Goal: Information Seeking & Learning: Compare options

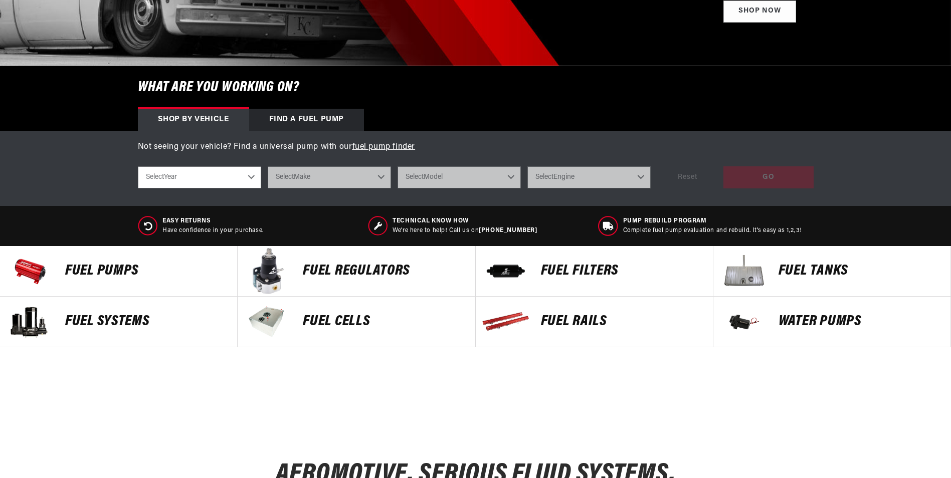
scroll to position [251, 0]
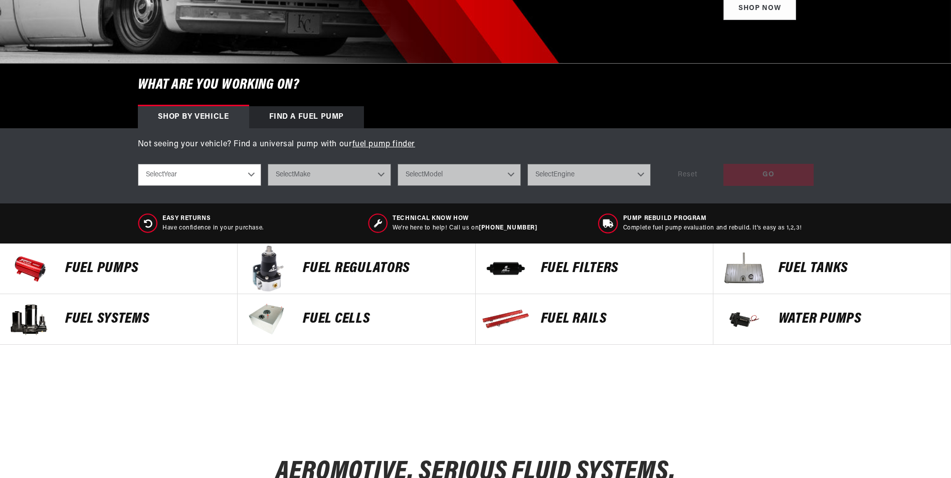
click at [352, 263] on p "FUEL REGULATORS" at bounding box center [384, 268] width 162 height 15
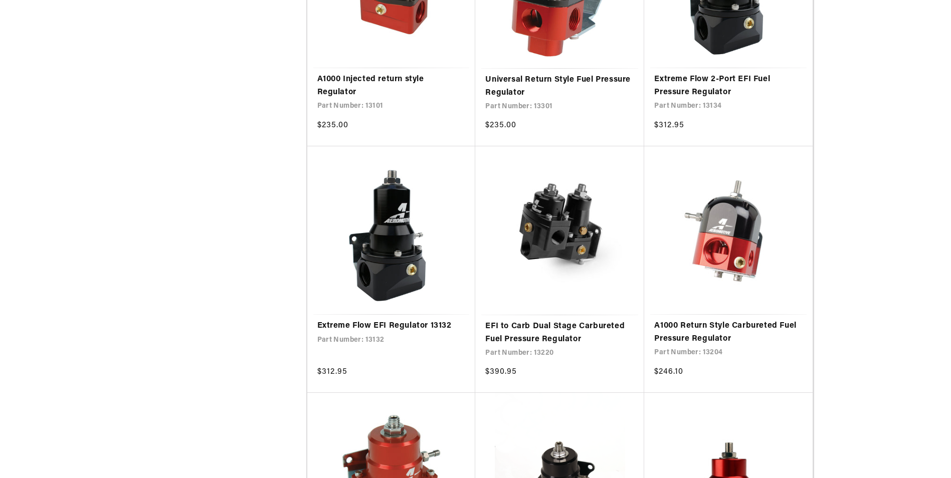
scroll to position [652, 0]
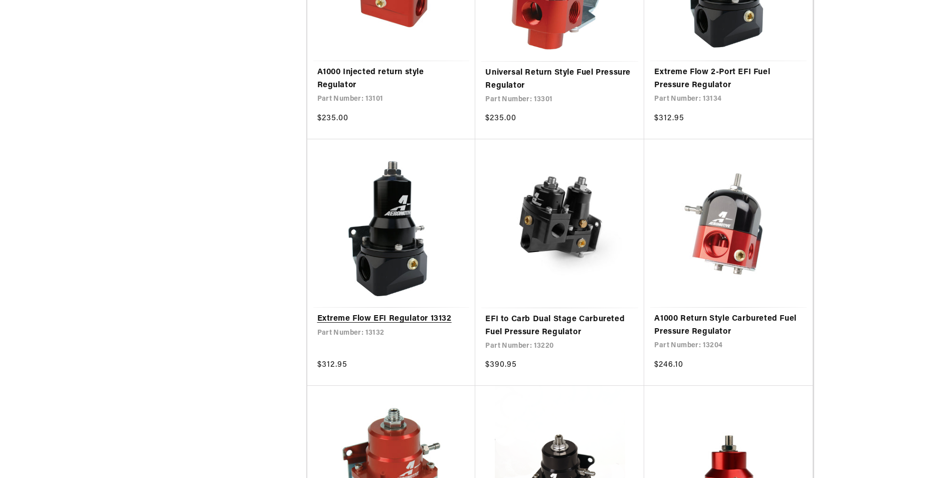
click at [377, 313] on link "Extreme Flow EFI Regulator 13132" at bounding box center [391, 319] width 148 height 13
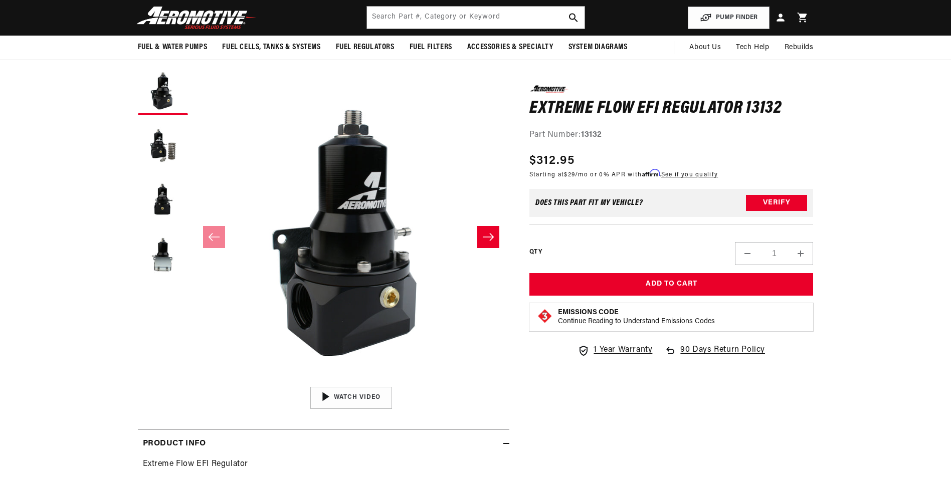
scroll to position [50, 0]
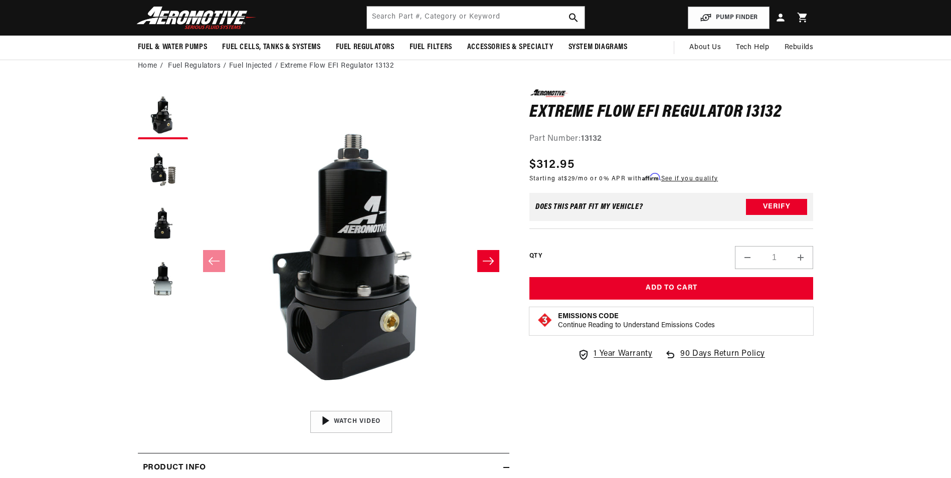
click at [490, 259] on icon "Slide right" at bounding box center [488, 261] width 11 height 8
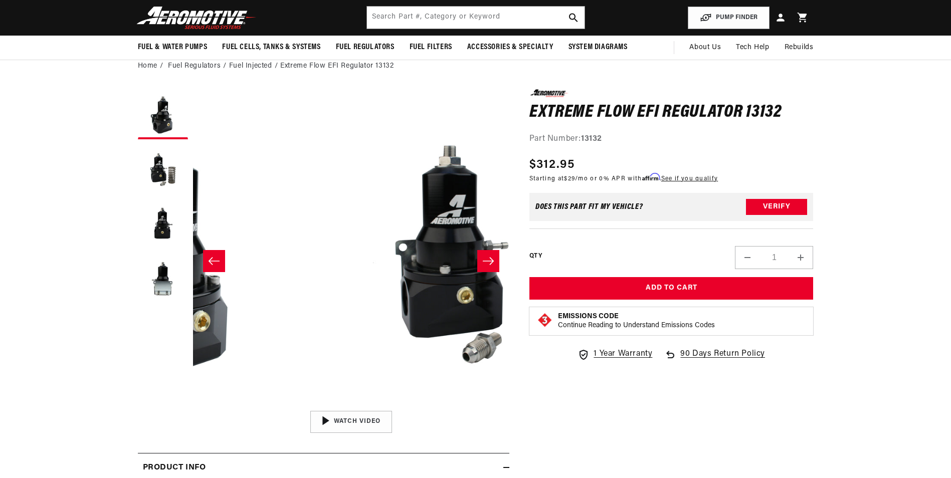
scroll to position [0, 316]
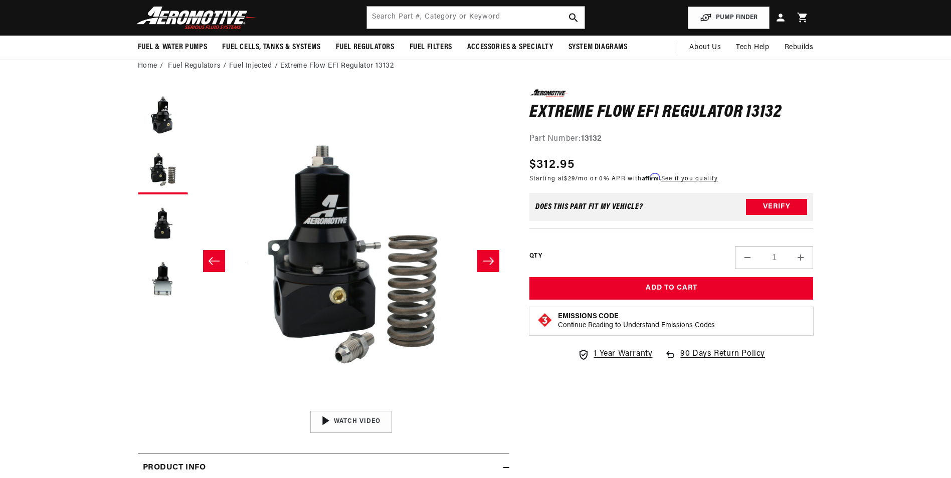
click at [489, 259] on icon "Slide right" at bounding box center [488, 261] width 12 height 10
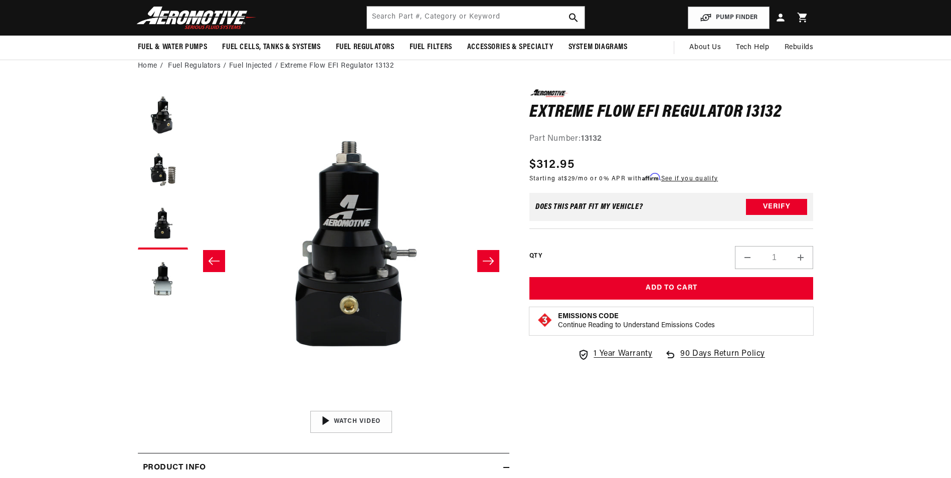
click at [488, 261] on icon "Slide right" at bounding box center [488, 261] width 11 height 8
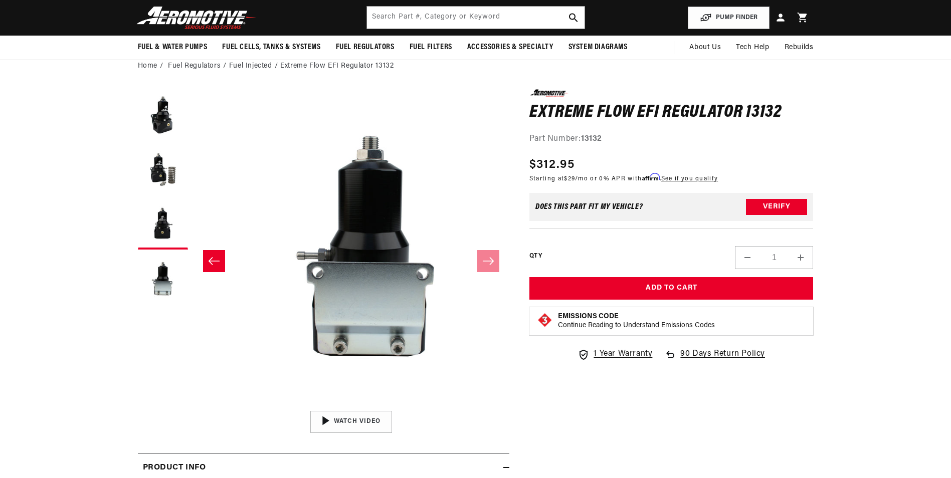
scroll to position [0, 949]
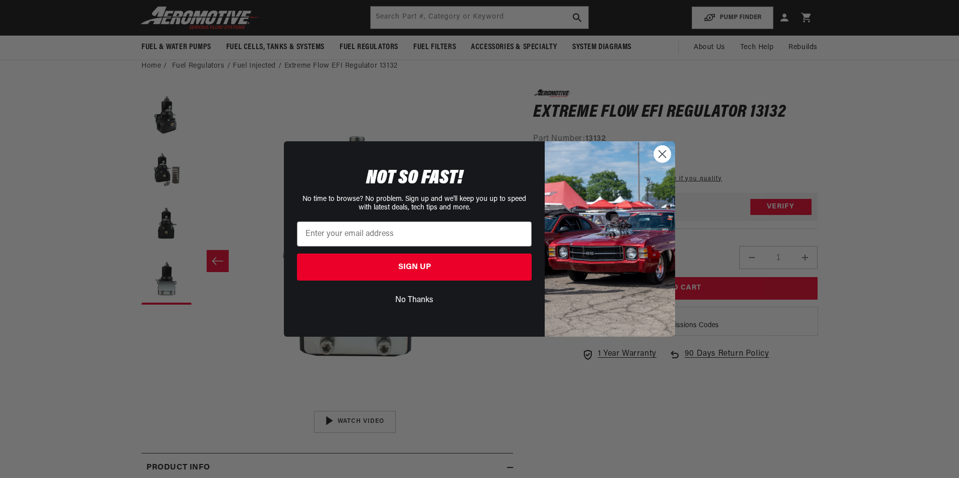
click at [658, 152] on circle "Close dialog" at bounding box center [662, 154] width 17 height 17
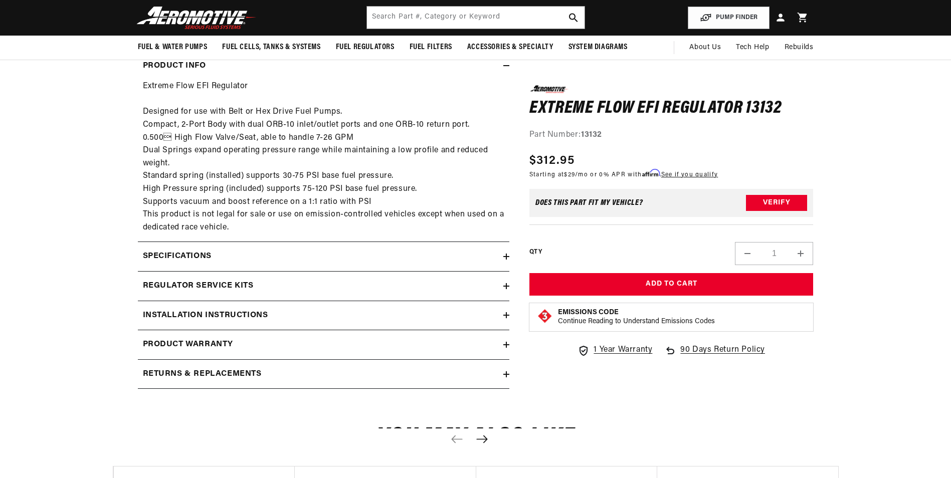
scroll to position [451, 0]
click at [505, 316] on icon at bounding box center [506, 316] width 6 height 0
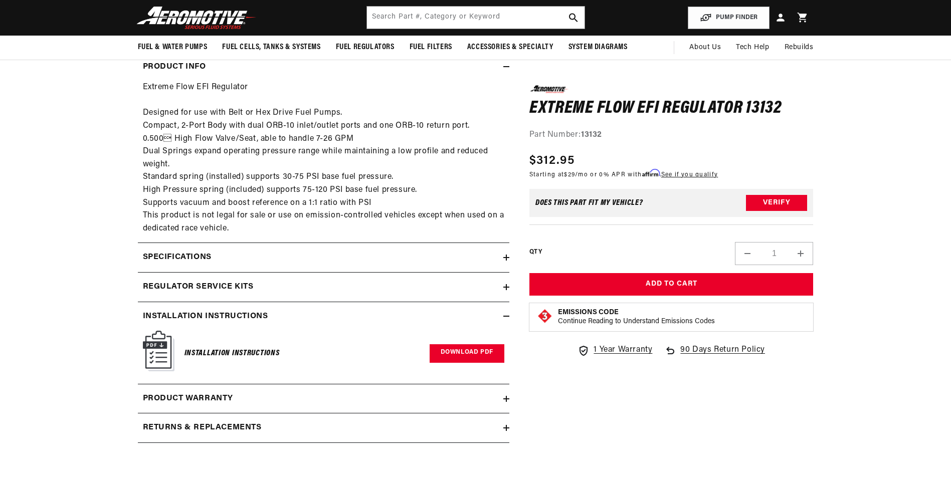
click at [447, 352] on link "Download PDF" at bounding box center [467, 353] width 75 height 19
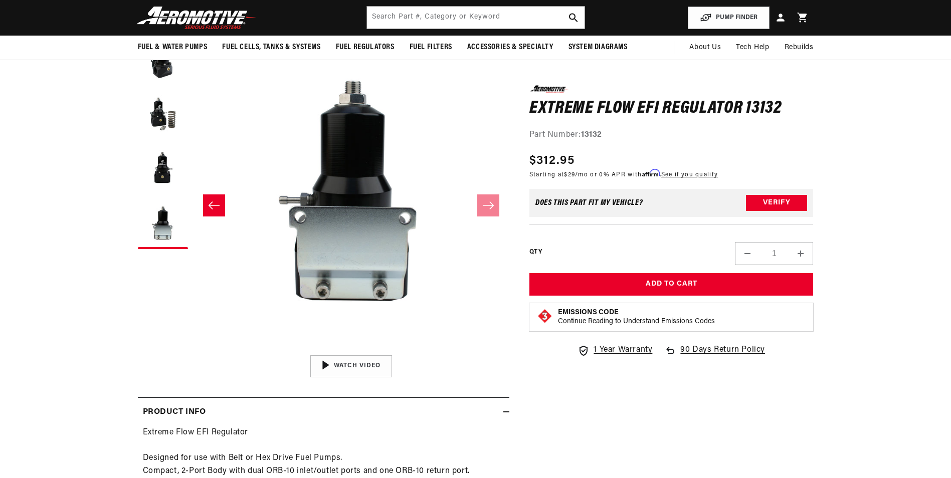
scroll to position [0, 0]
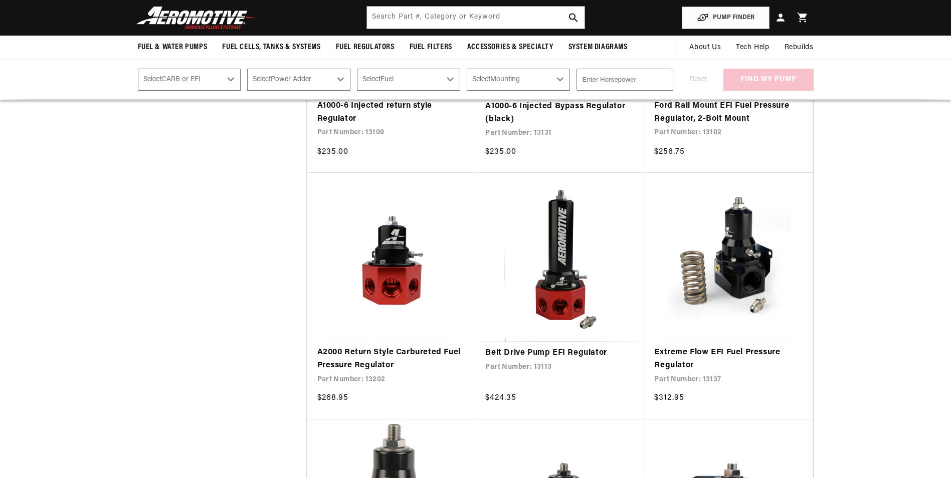
scroll to position [1103, 0]
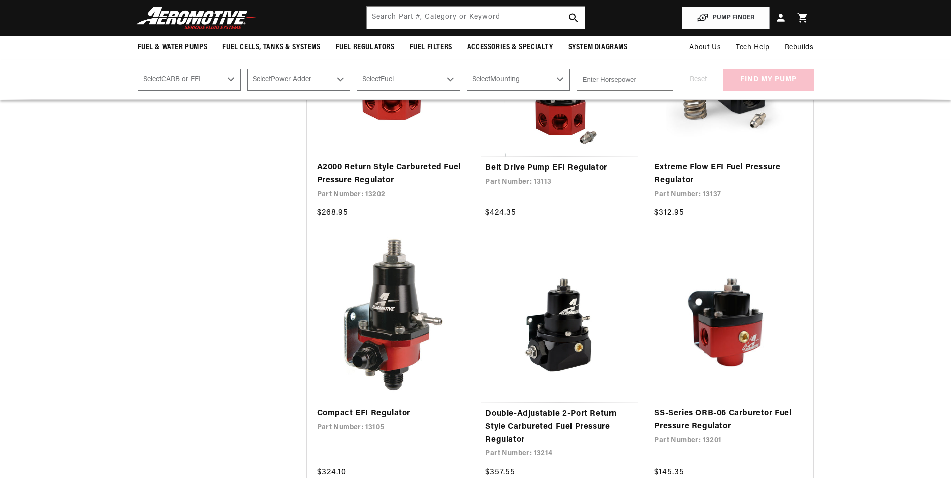
scroll to position [1153, 0]
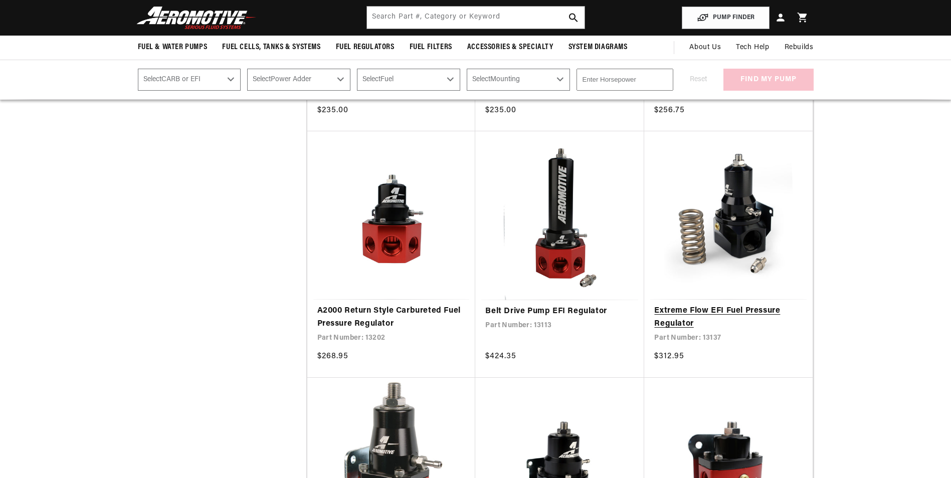
click at [732, 305] on link "Extreme Flow EFI Fuel Pressure Regulator" at bounding box center [728, 318] width 148 height 26
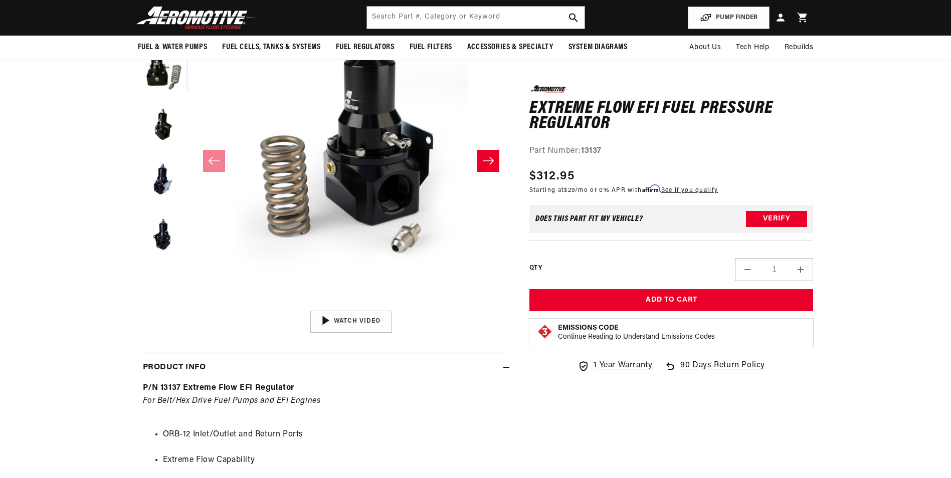
scroll to position [50, 0]
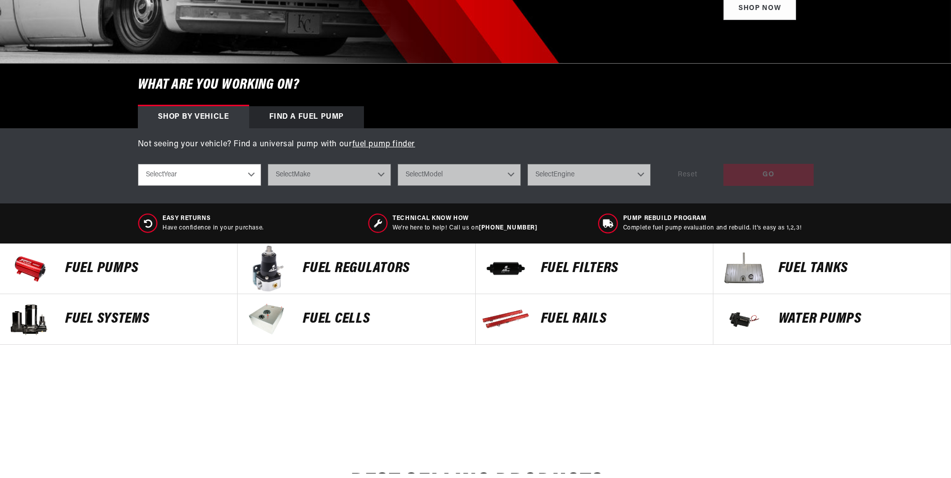
scroll to position [251, 0]
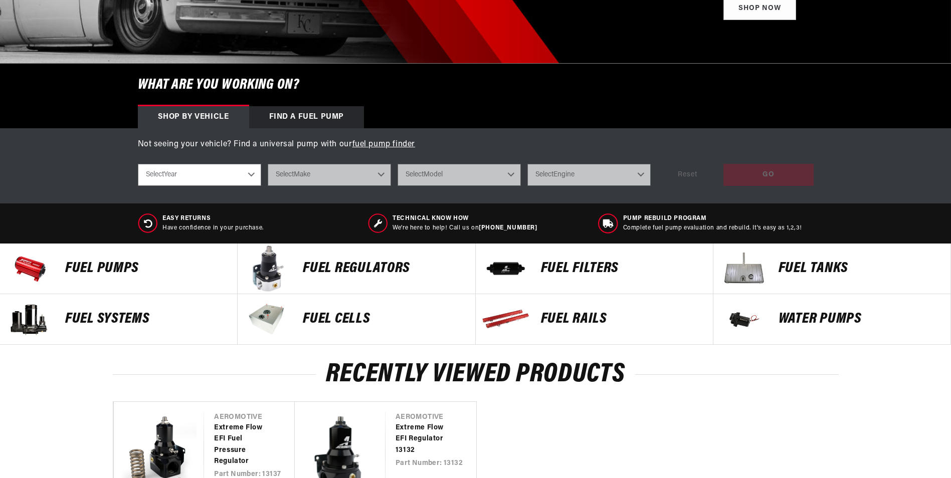
click at [129, 269] on p "Fuel Pumps" at bounding box center [146, 268] width 162 height 15
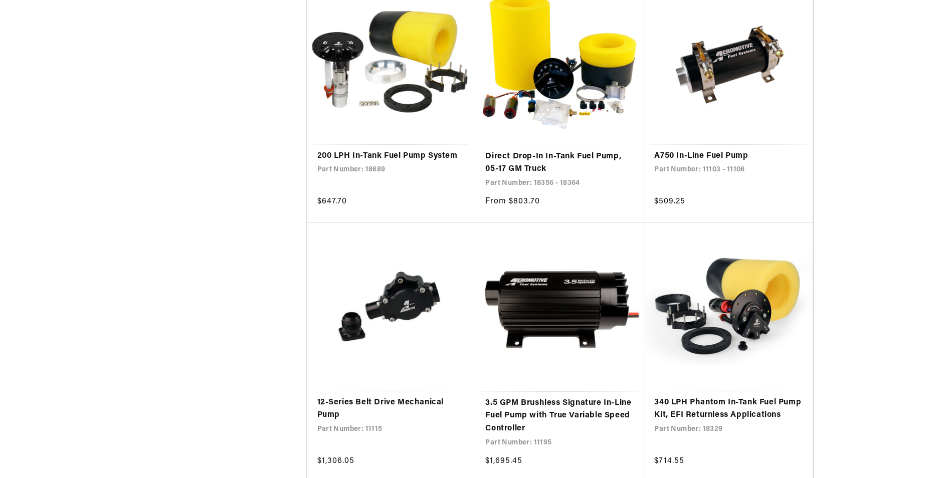
scroll to position [1755, 0]
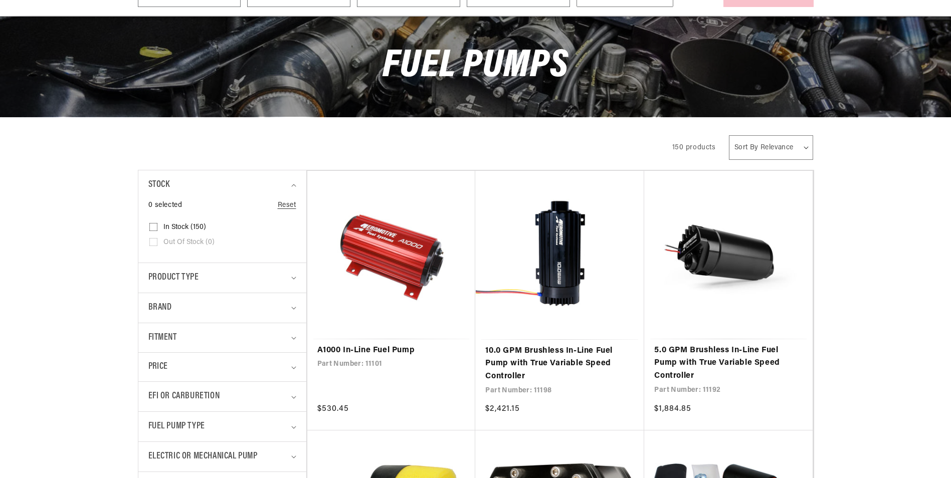
scroll to position [201, 0]
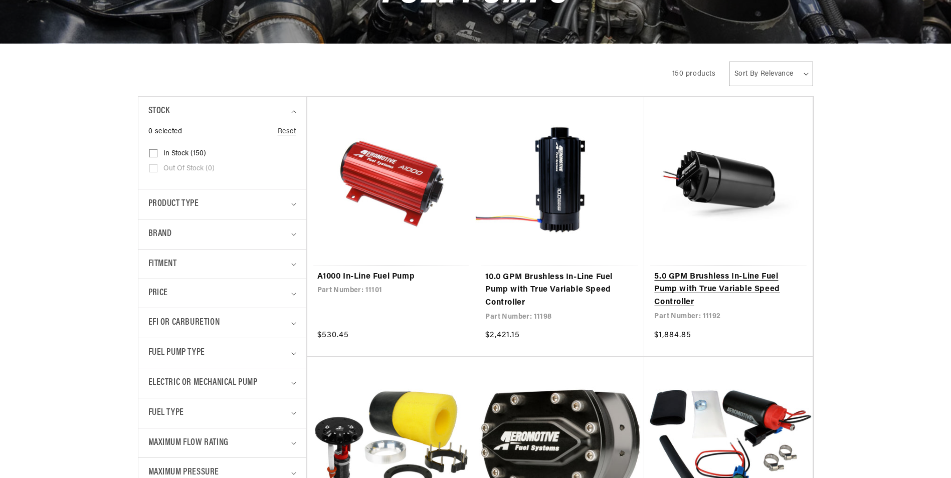
click at [739, 278] on link "5.0 GPM Brushless In-Line Fuel Pump with True Variable Speed Controller" at bounding box center [728, 290] width 148 height 39
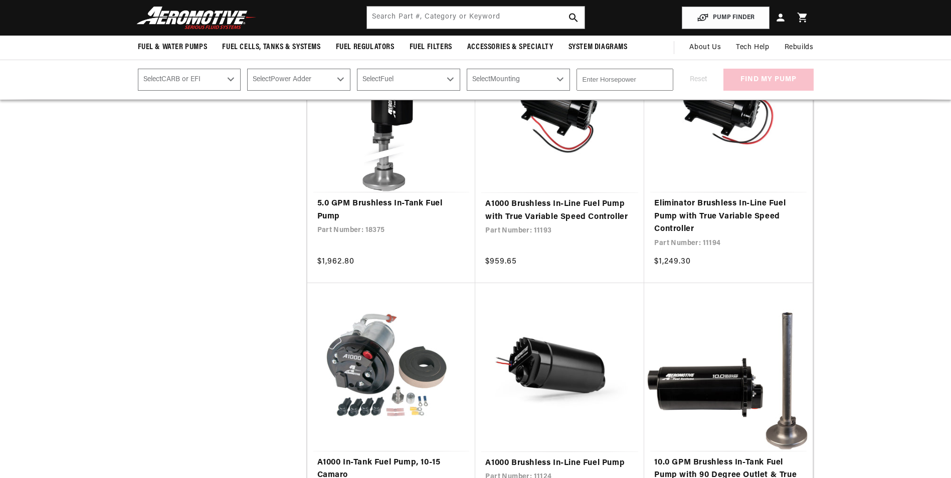
scroll to position [4963, 0]
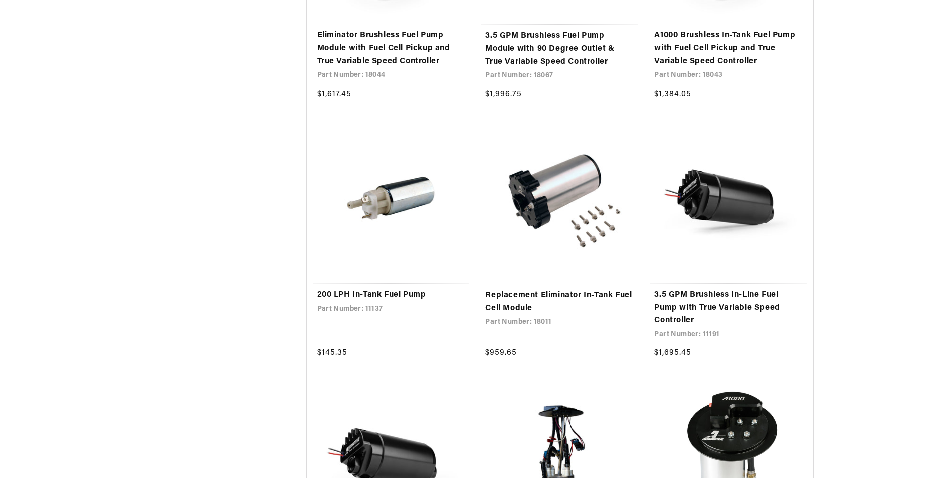
scroll to position [7119, 0]
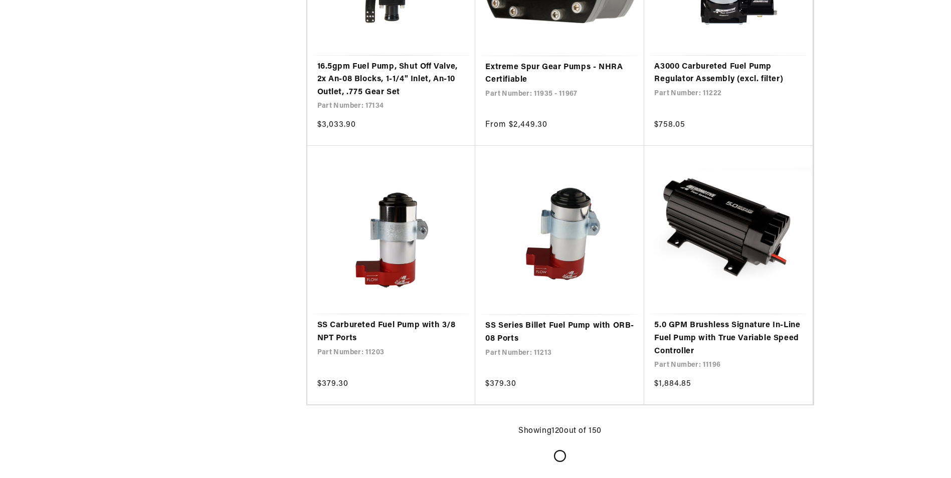
scroll to position [10127, 0]
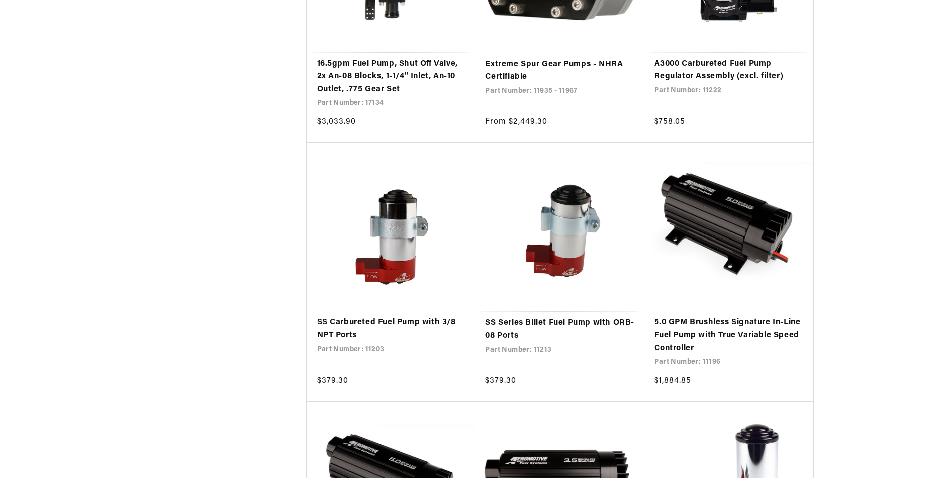
click at [740, 316] on link "5.0 GPM Brushless Signature In-Line Fuel Pump with True Variable Speed Controll…" at bounding box center [728, 335] width 148 height 39
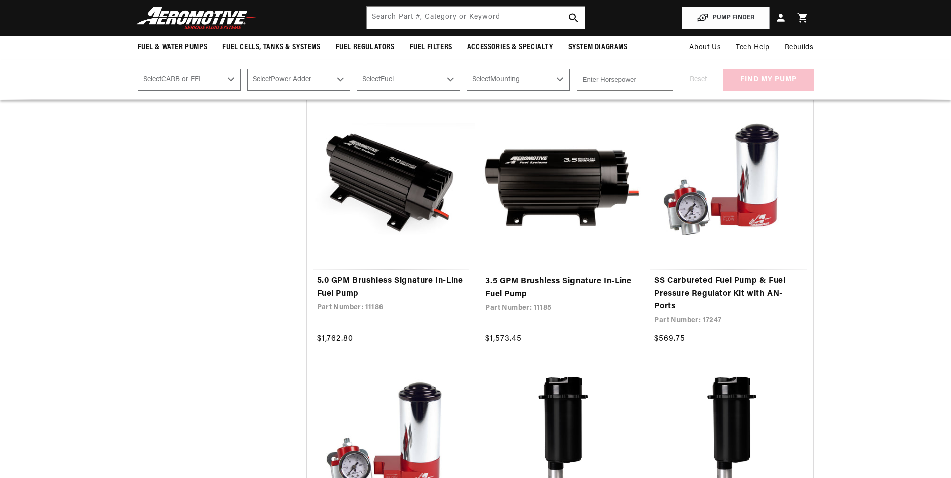
scroll to position [10377, 0]
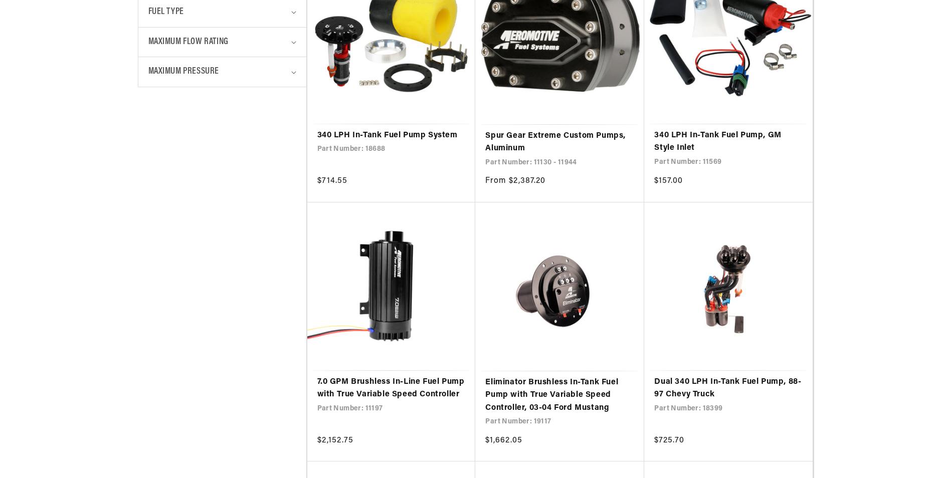
scroll to position [652, 0]
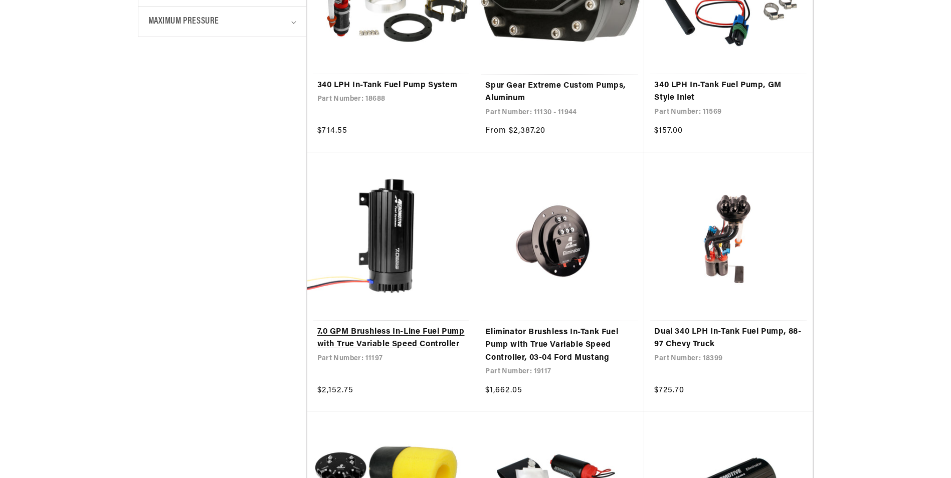
click at [393, 326] on link "7.0 GPM Brushless In-Line Fuel Pump with True Variable Speed Controller" at bounding box center [391, 339] width 148 height 26
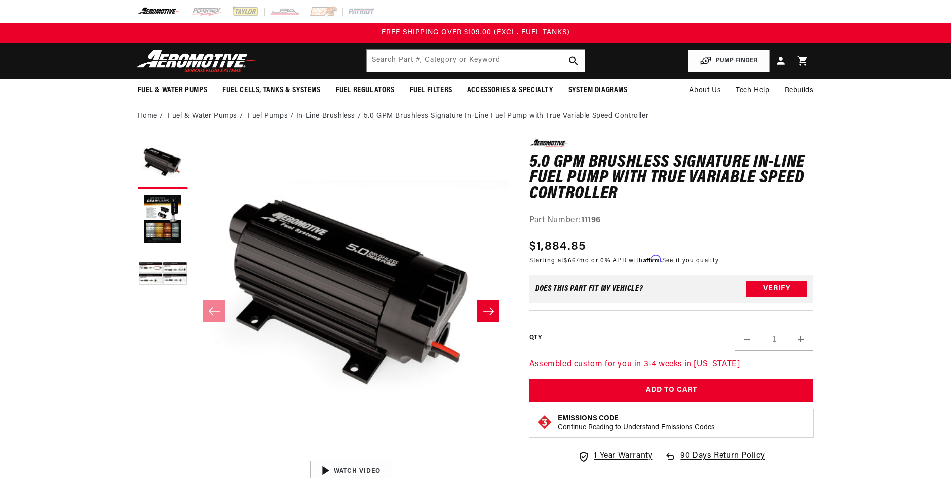
click at [489, 309] on icon "Slide right" at bounding box center [488, 311] width 12 height 10
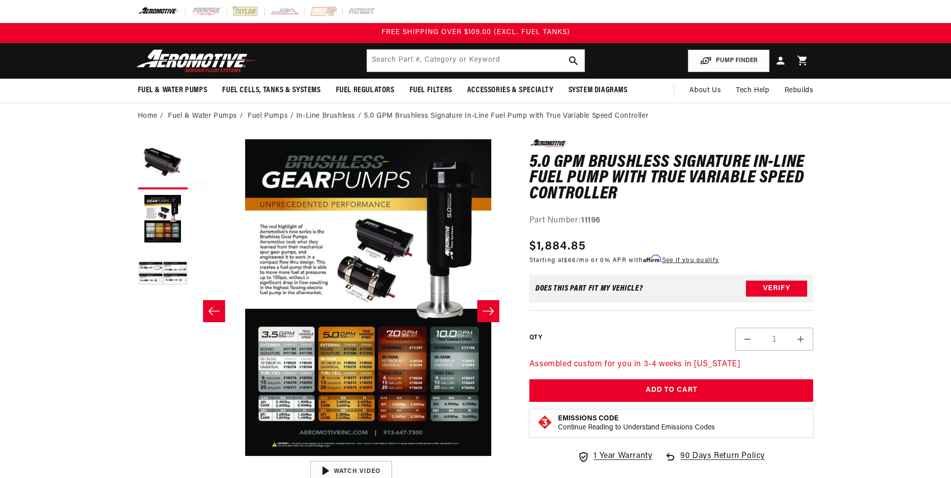
scroll to position [0, 316]
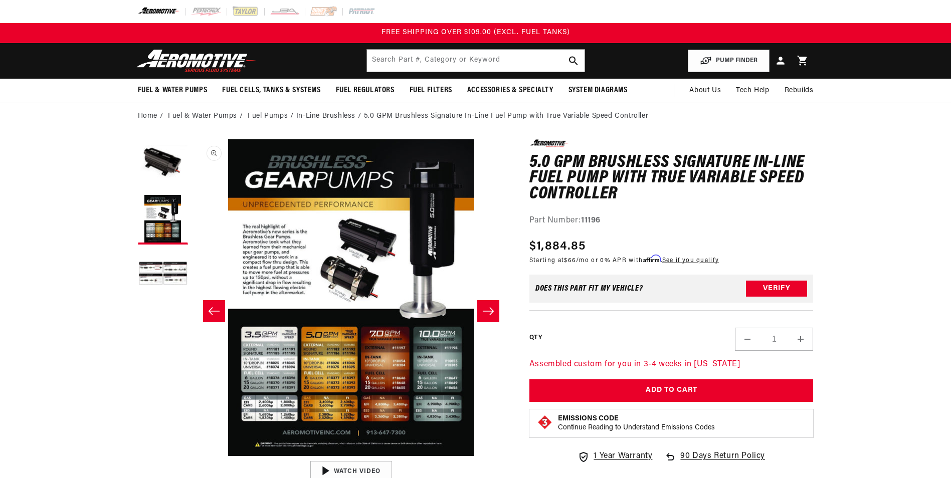
click at [193, 456] on button "Open media 2 in modal" at bounding box center [193, 456] width 0 height 0
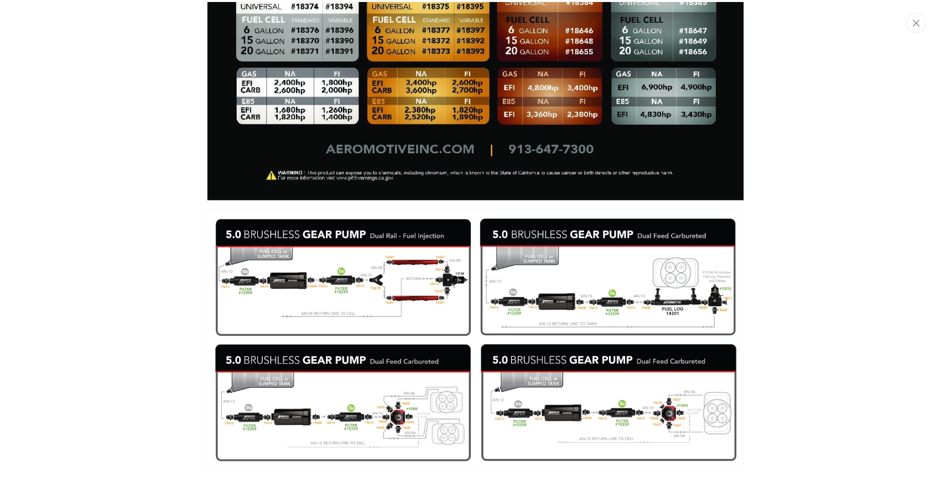
scroll to position [914, 0]
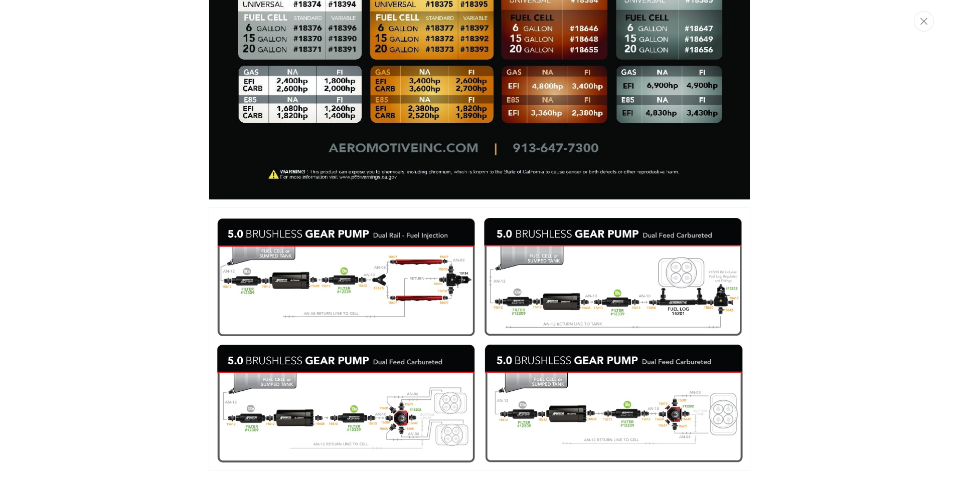
click at [252, 295] on img "Media gallery" at bounding box center [479, 339] width 541 height 263
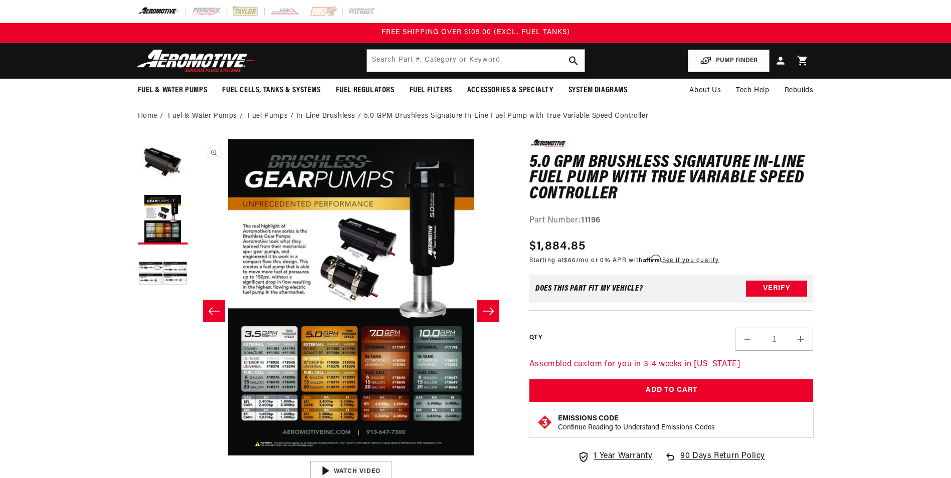
click at [193, 456] on button "Open media 2 in modal" at bounding box center [193, 456] width 0 height 0
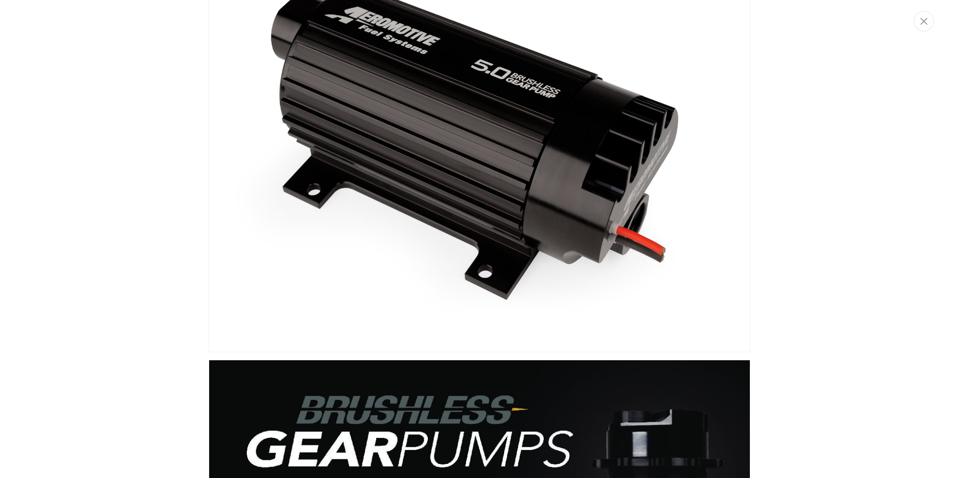
scroll to position [0, 0]
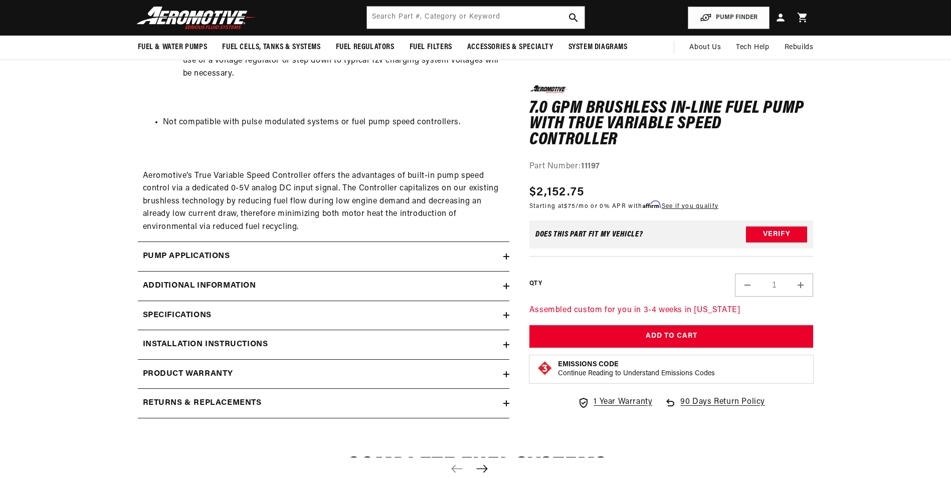
scroll to position [1354, 0]
